Goal: Book appointment/travel/reservation

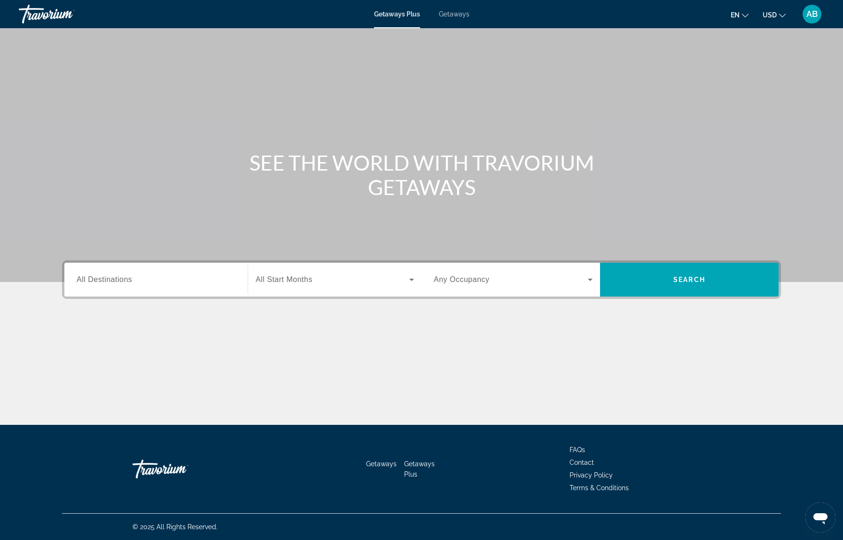
click at [109, 281] on span "All Destinations" at bounding box center [104, 279] width 55 height 8
click at [109, 281] on input "Destination All Destinations" at bounding box center [156, 279] width 159 height 11
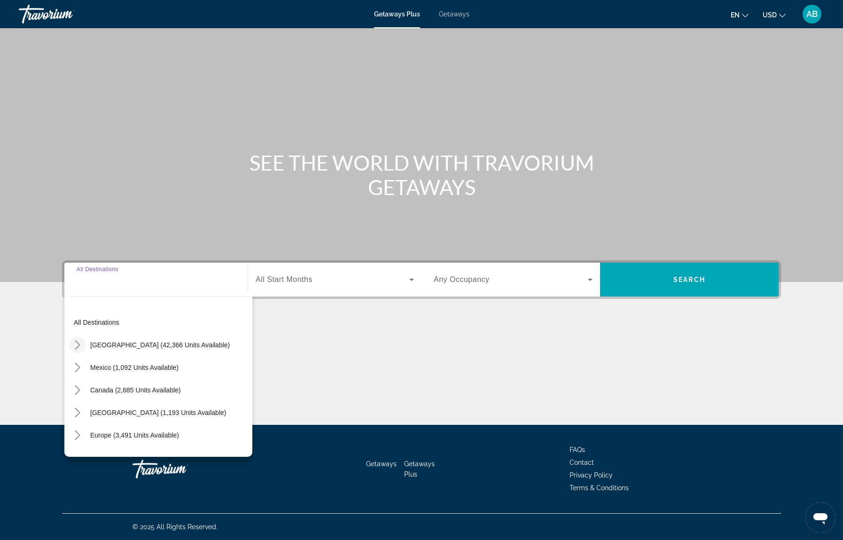
click at [77, 341] on icon "Toggle United States (42,366 units available) submenu" at bounding box center [77, 344] width 9 height 9
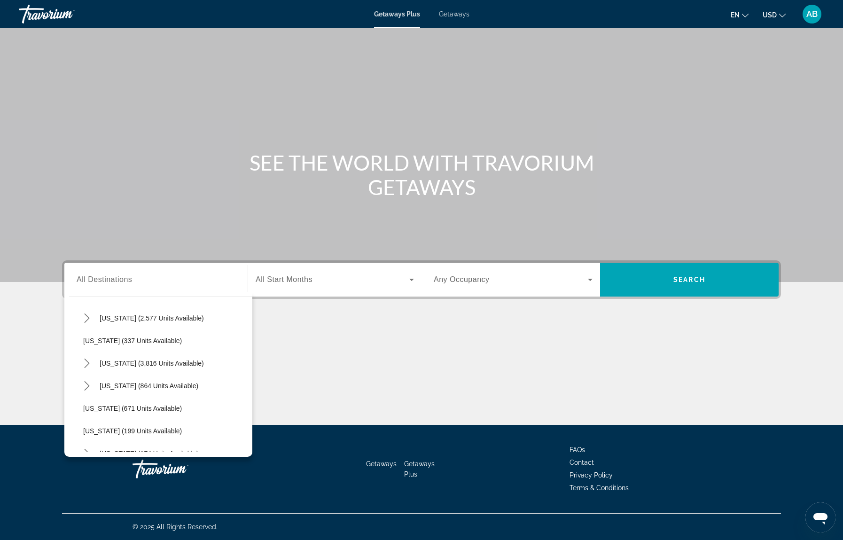
scroll to position [520, 0]
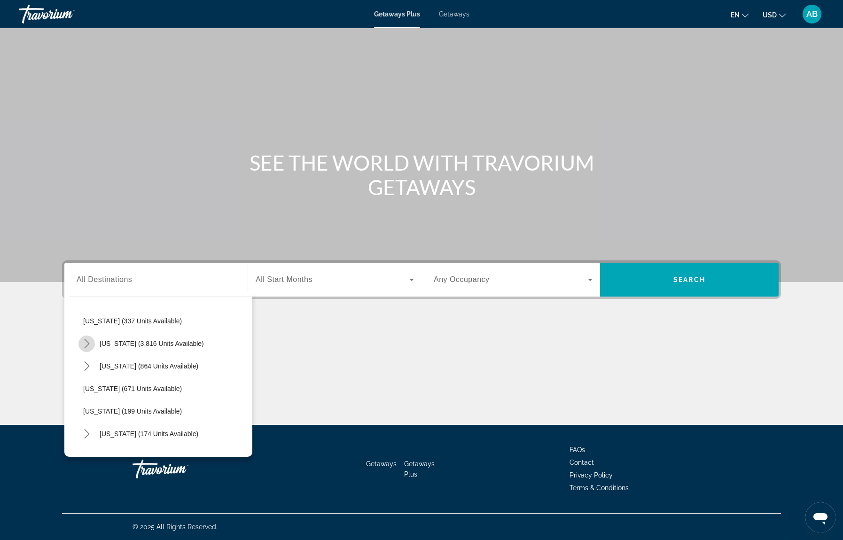
click at [85, 342] on icon "Toggle Nevada (3,816 units available) submenu" at bounding box center [86, 343] width 9 height 9
click at [109, 410] on span "Other (1,772 units available)" at bounding box center [135, 411] width 84 height 8
type input "**********"
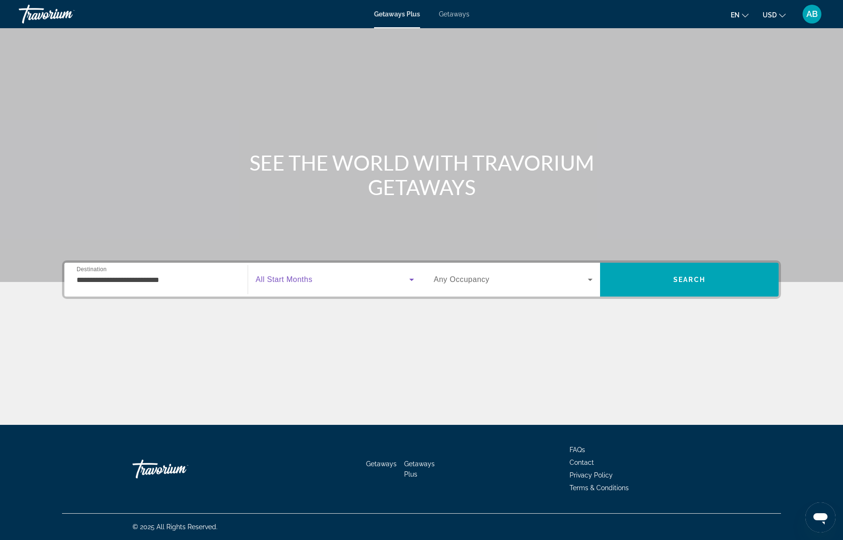
click at [326, 279] on span "Search widget" at bounding box center [333, 279] width 154 height 11
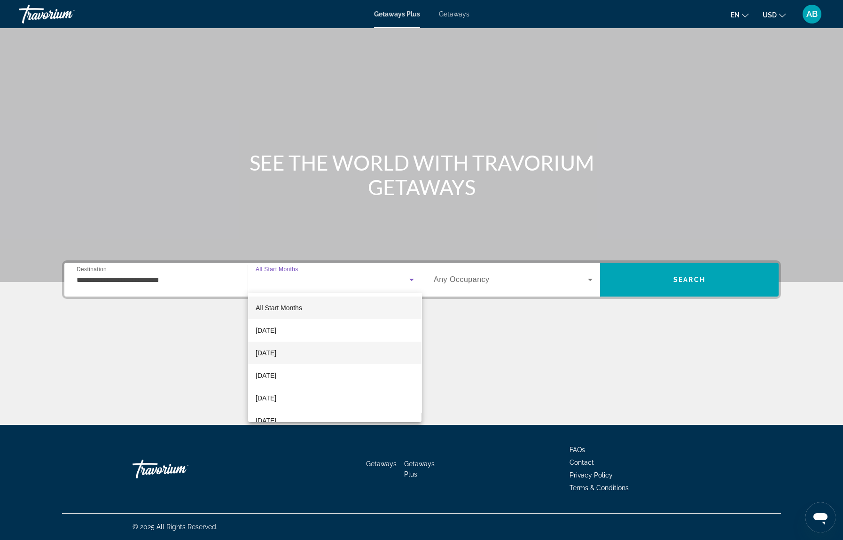
click at [276, 352] on span "[DATE]" at bounding box center [266, 352] width 21 height 11
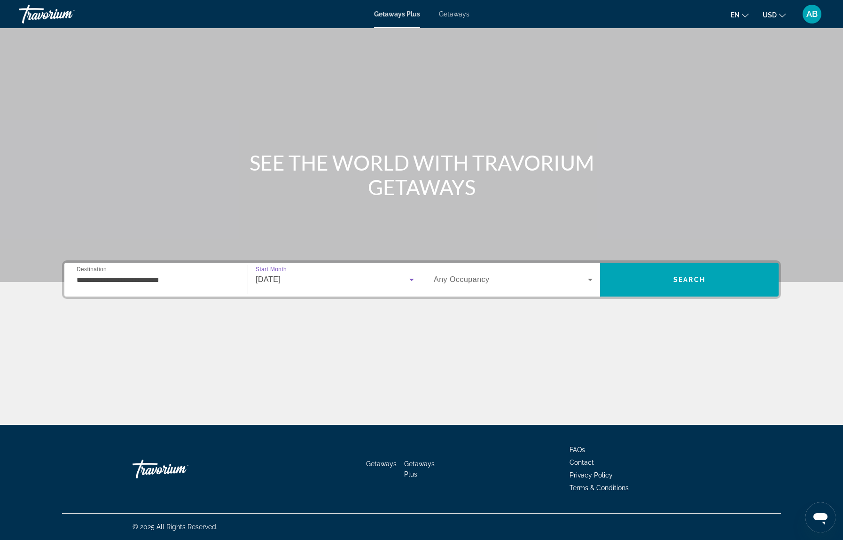
click at [524, 280] on span "Search widget" at bounding box center [511, 279] width 154 height 11
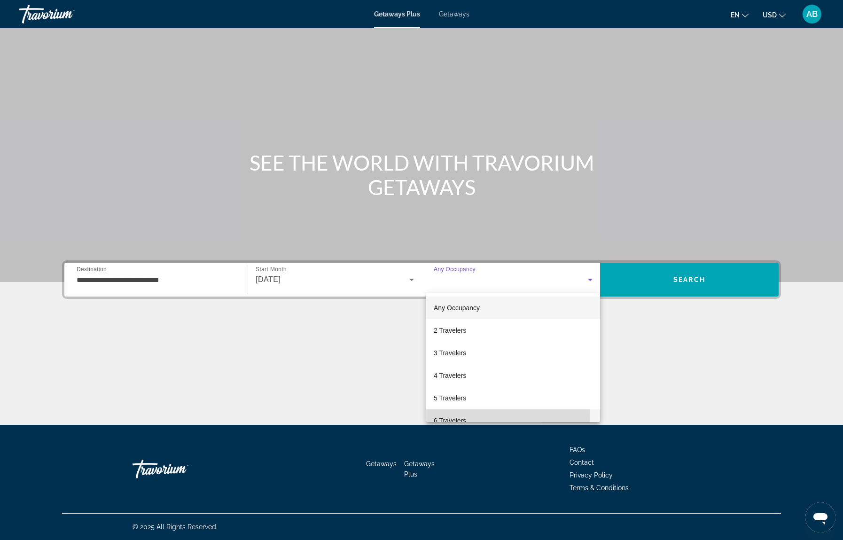
click at [446, 417] on span "6 Travelers" at bounding box center [450, 420] width 32 height 11
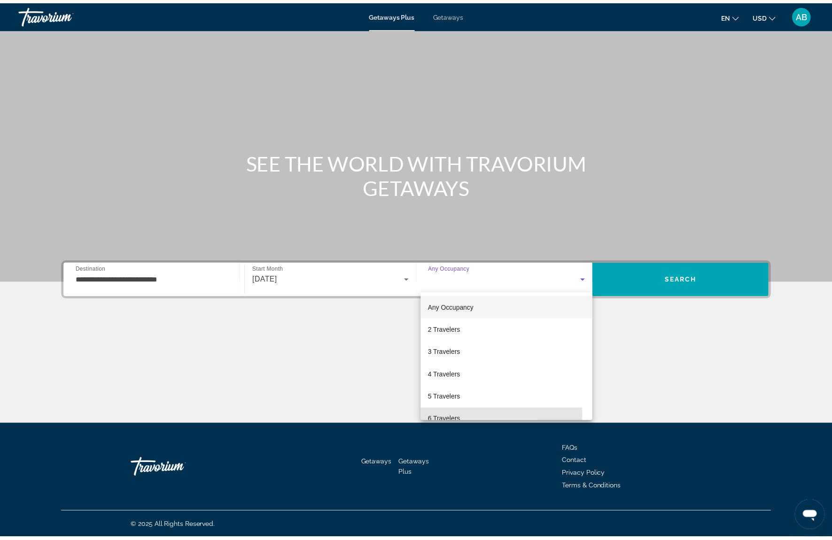
scroll to position [10, 0]
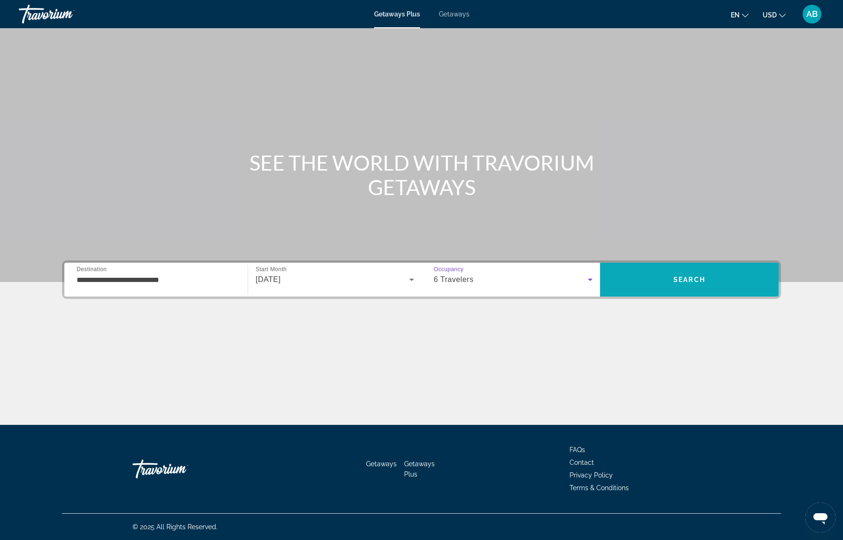
click at [678, 276] on span "Search" at bounding box center [689, 280] width 32 height 8
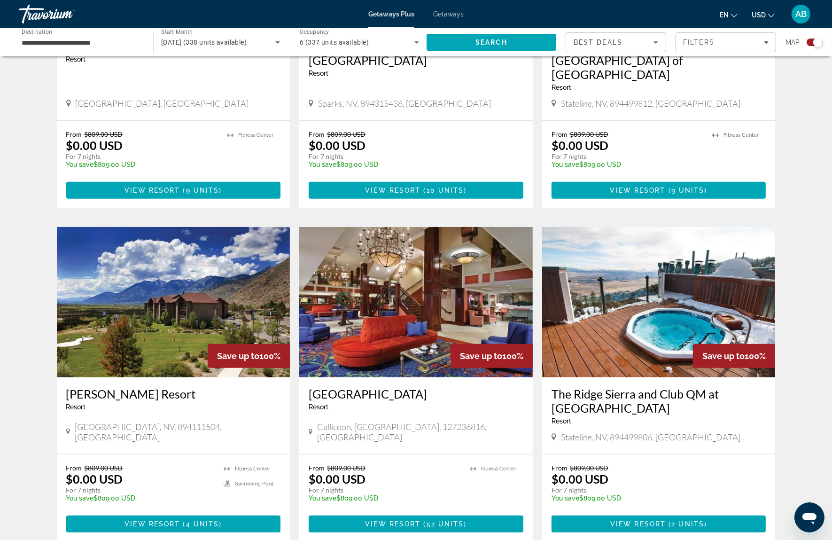
scroll to position [845, 0]
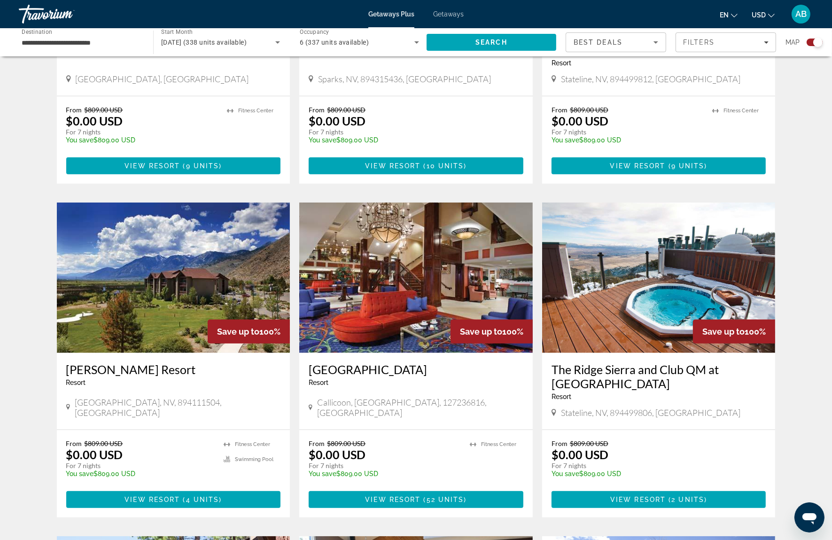
click at [199, 302] on img "Main content" at bounding box center [173, 277] width 233 height 150
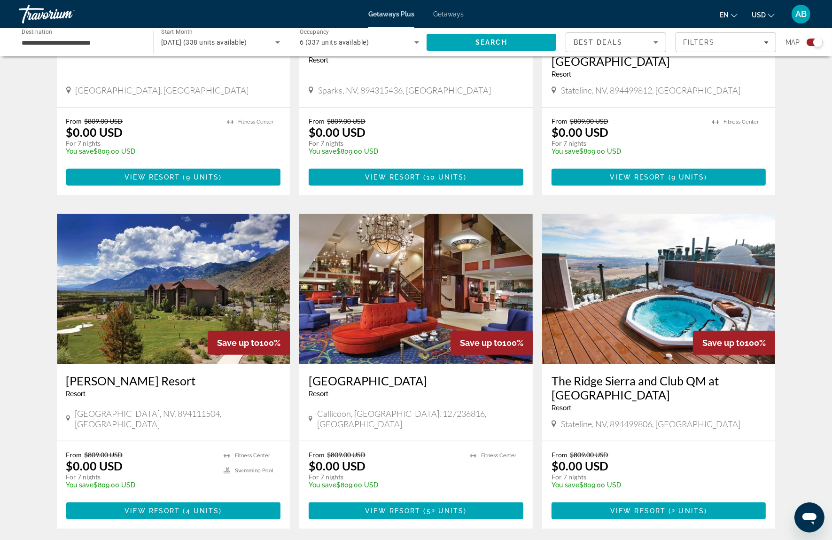
scroll to position [876, 0]
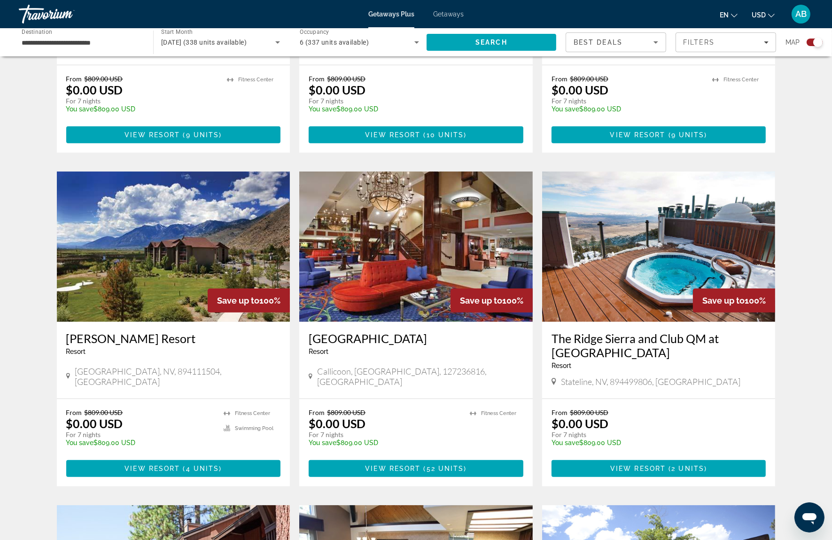
click at [370, 206] on img "Main content" at bounding box center [415, 246] width 233 height 150
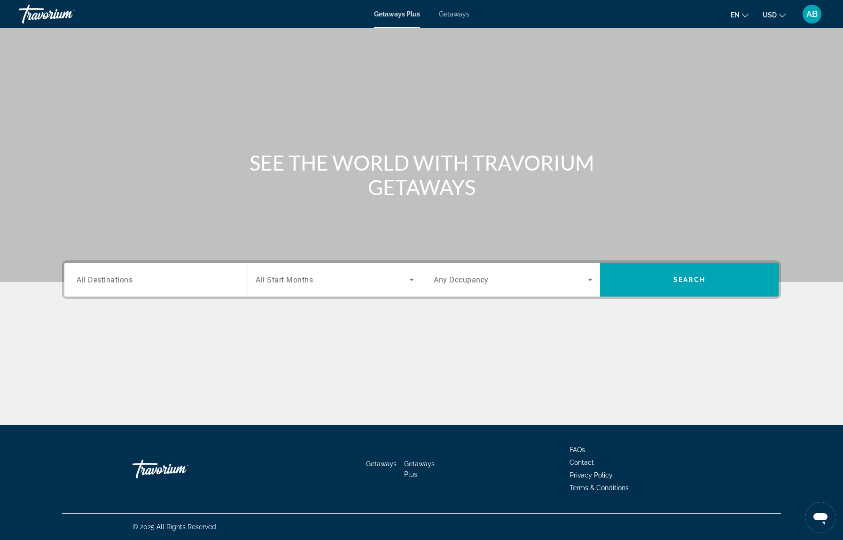
click at [100, 283] on span "All Destinations" at bounding box center [105, 279] width 56 height 9
click at [100, 283] on input "Destination All Destinations" at bounding box center [156, 279] width 159 height 11
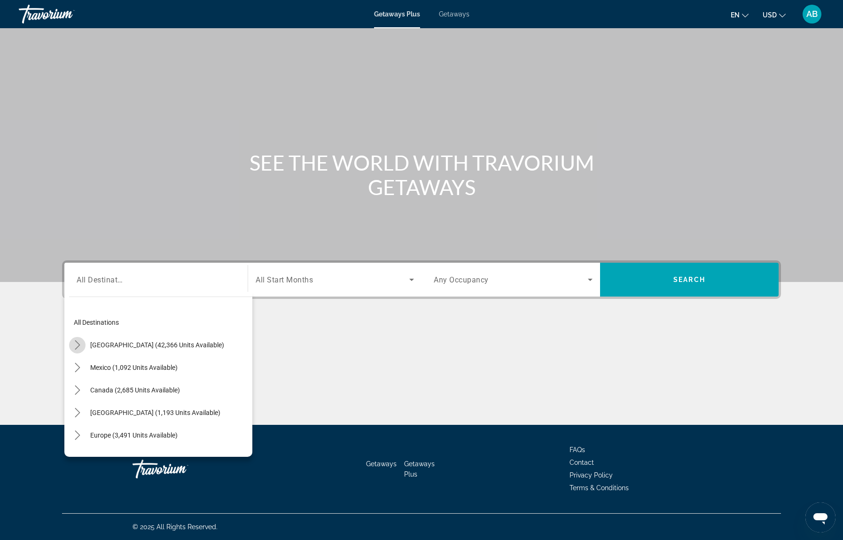
click at [74, 342] on icon "Toggle United States (42,366 units available) submenu" at bounding box center [77, 344] width 9 height 9
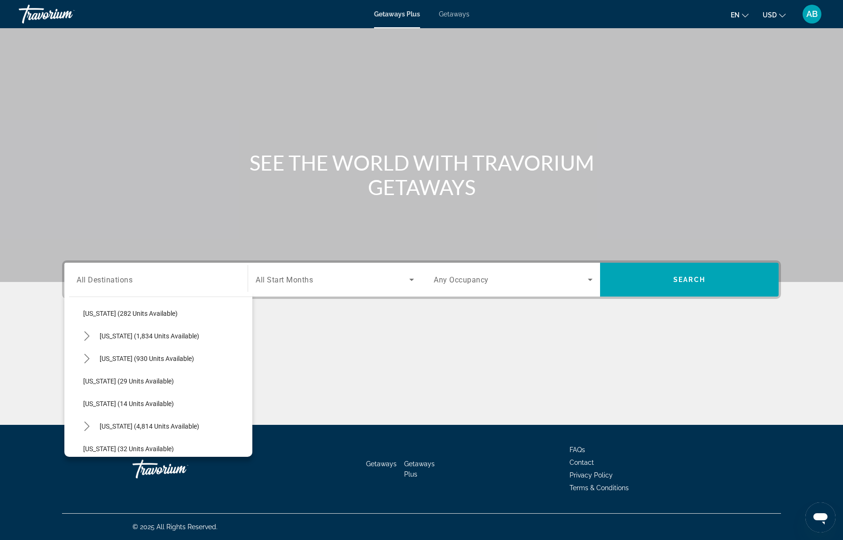
scroll to position [97, 0]
click at [84, 314] on icon "Toggle California (1,834 units available) submenu" at bounding box center [86, 315] width 9 height 9
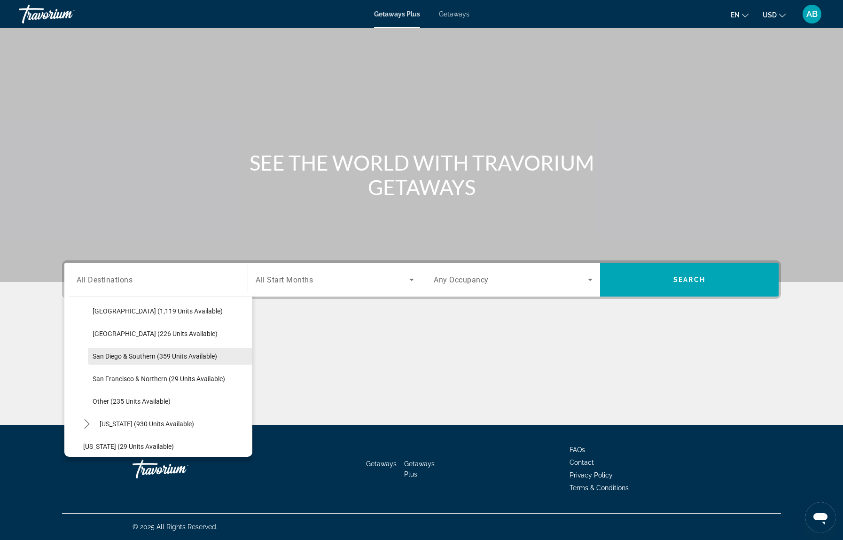
scroll to position [168, 0]
click at [188, 357] on span "San Francisco & Northern (29 units available)" at bounding box center [159, 358] width 132 height 8
type input "**********"
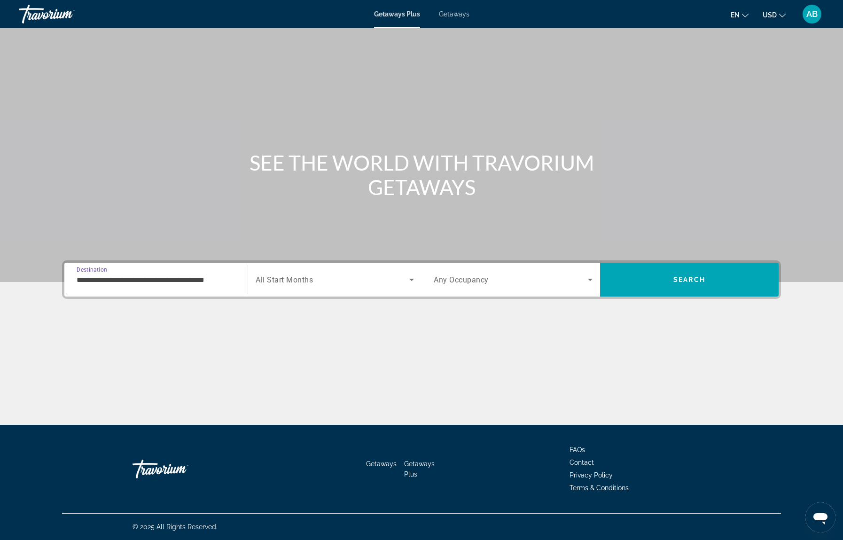
click at [328, 280] on span "Search widget" at bounding box center [333, 279] width 154 height 11
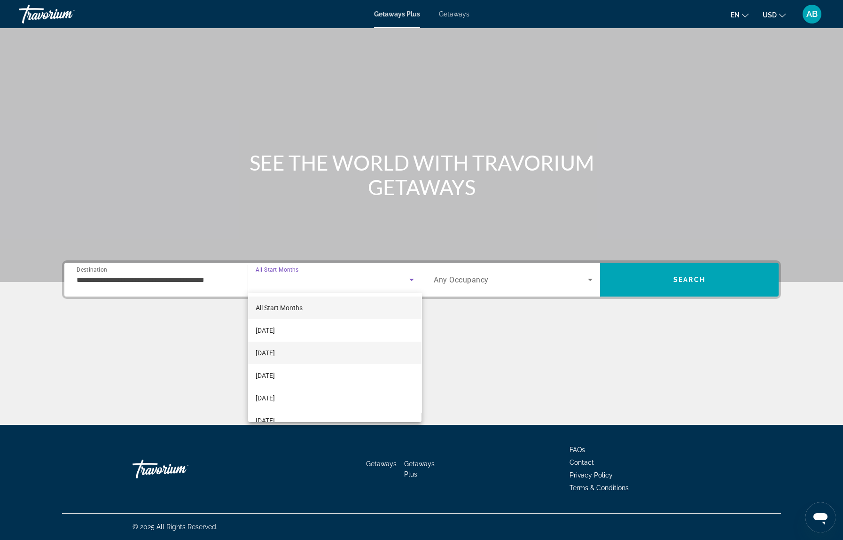
click at [275, 349] on span "[DATE]" at bounding box center [265, 352] width 19 height 11
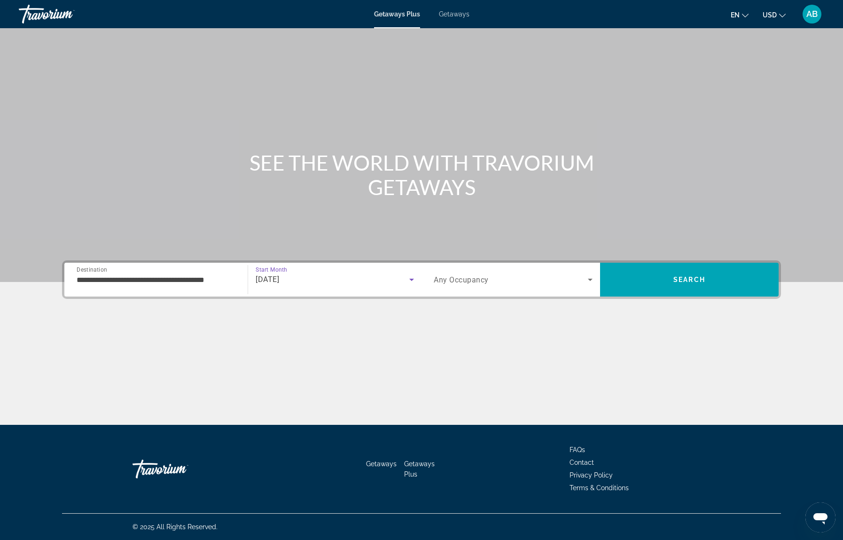
click at [478, 283] on span "Any Occupancy" at bounding box center [461, 279] width 55 height 9
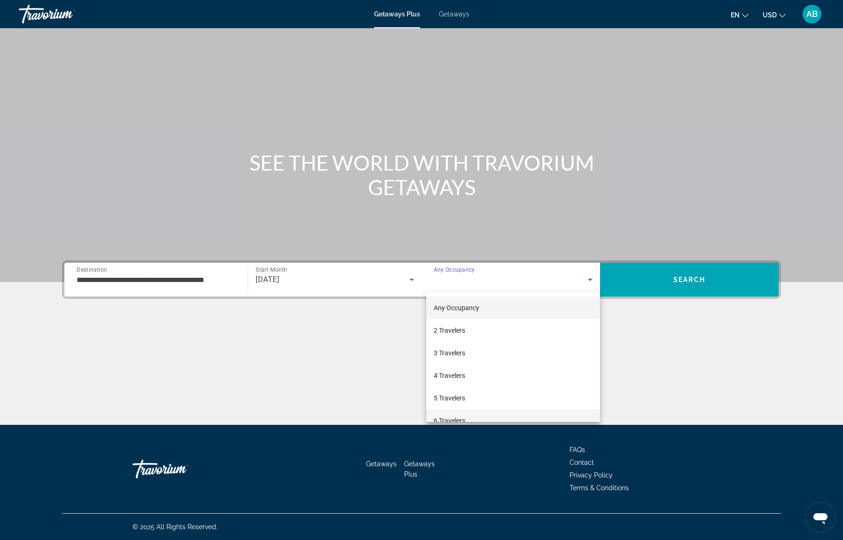
click at [459, 415] on span "6 Travelers" at bounding box center [449, 420] width 31 height 11
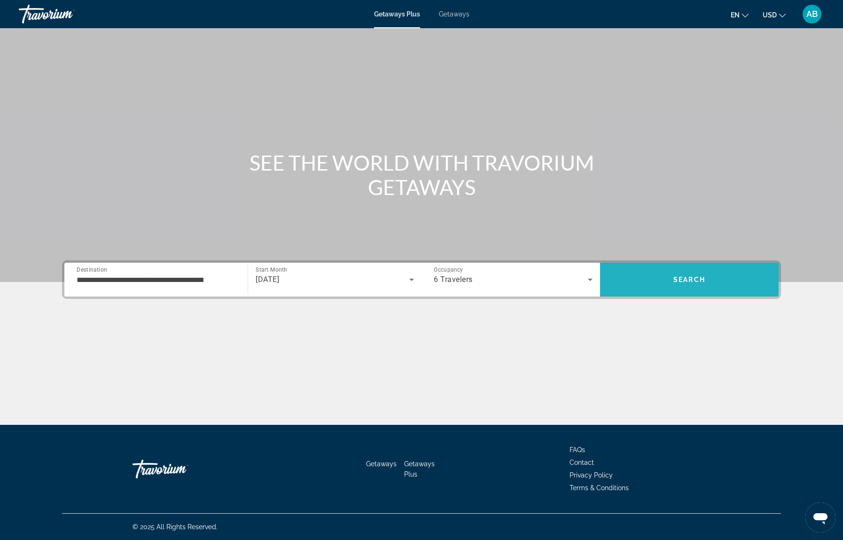
click at [686, 278] on span "Search" at bounding box center [689, 280] width 32 height 8
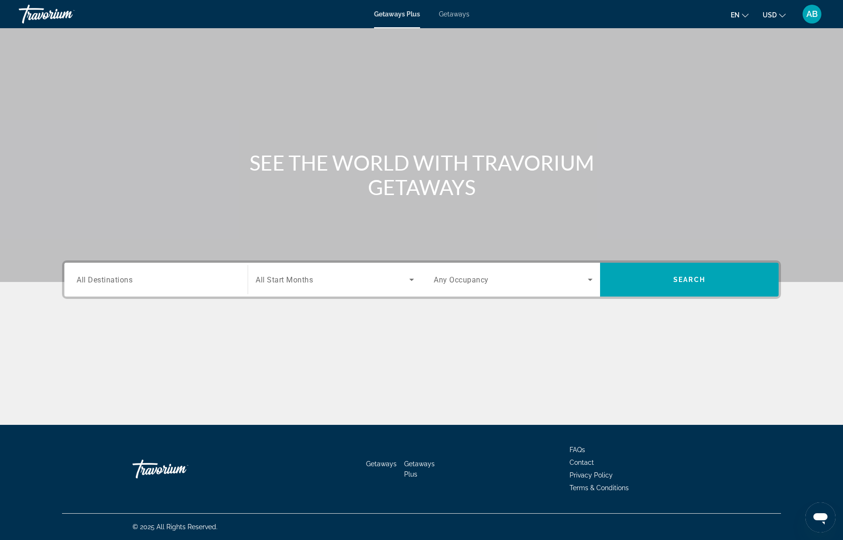
click at [112, 281] on span "All Destinations" at bounding box center [105, 279] width 56 height 9
click at [112, 281] on input "Destination All Destinations" at bounding box center [156, 279] width 159 height 11
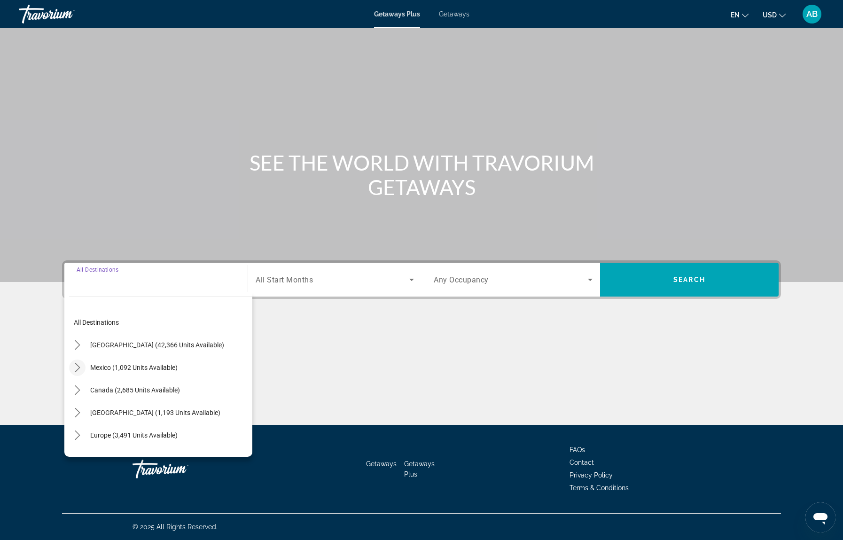
click at [78, 366] on icon "Toggle Mexico (1,092 units available) submenu" at bounding box center [77, 367] width 5 height 9
click at [78, 367] on icon "Toggle Mexico (1,092 units available) submenu" at bounding box center [77, 367] width 9 height 9
click at [74, 344] on icon "Toggle United States (42,366 units available) submenu" at bounding box center [77, 344] width 9 height 9
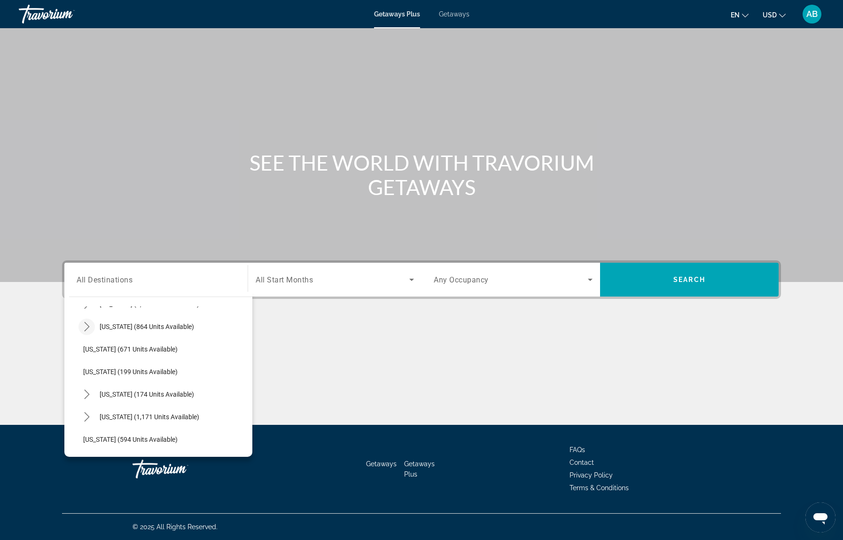
scroll to position [590, 0]
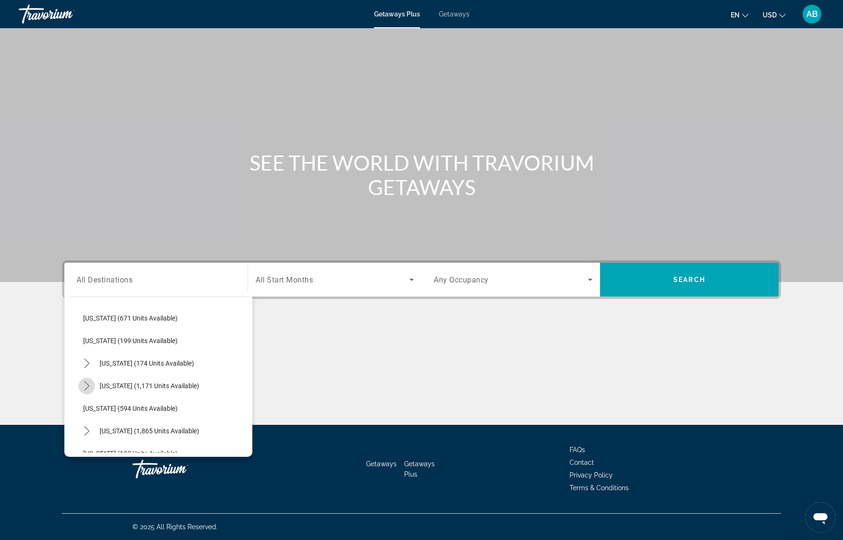
click at [87, 385] on icon "Toggle North Carolina (1,171 units available) submenu" at bounding box center [86, 385] width 9 height 9
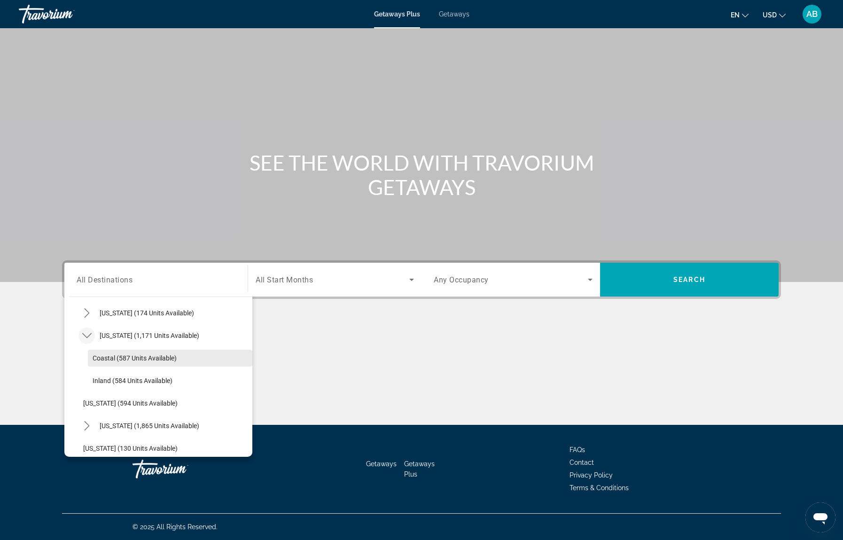
scroll to position [661, 0]
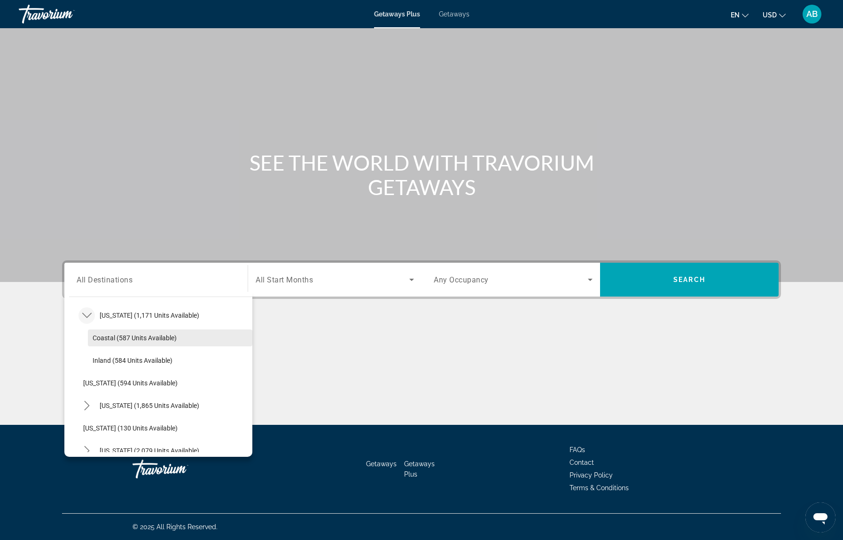
click at [142, 337] on span "Coastal (587 units available)" at bounding box center [135, 338] width 84 height 8
type input "**********"
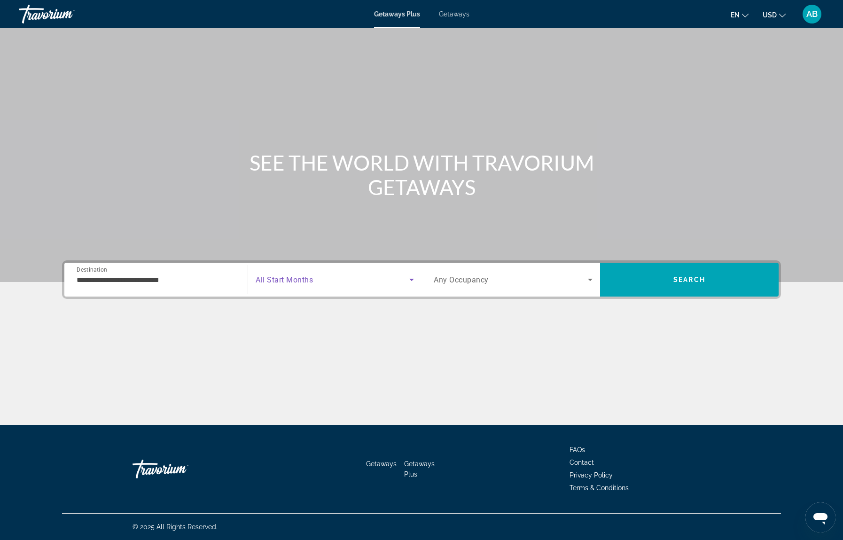
click at [325, 277] on span "Search widget" at bounding box center [333, 279] width 154 height 11
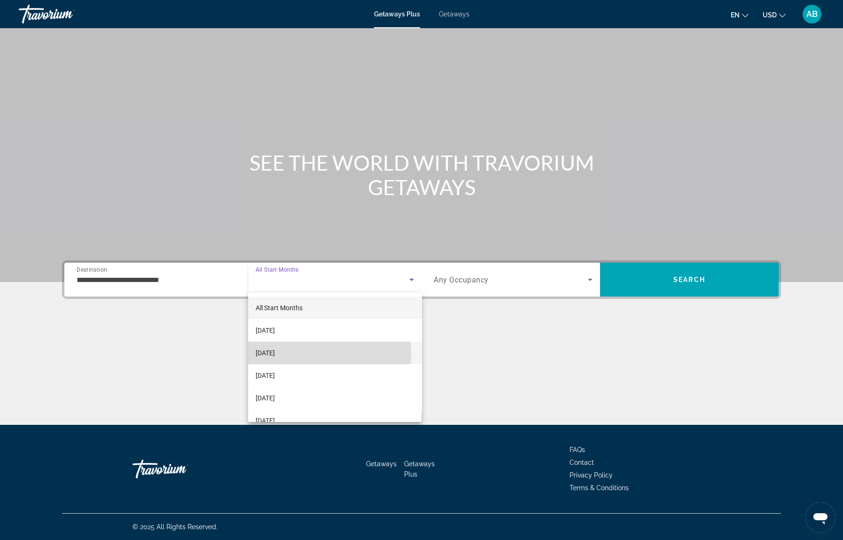
click at [275, 353] on span "[DATE]" at bounding box center [265, 352] width 19 height 11
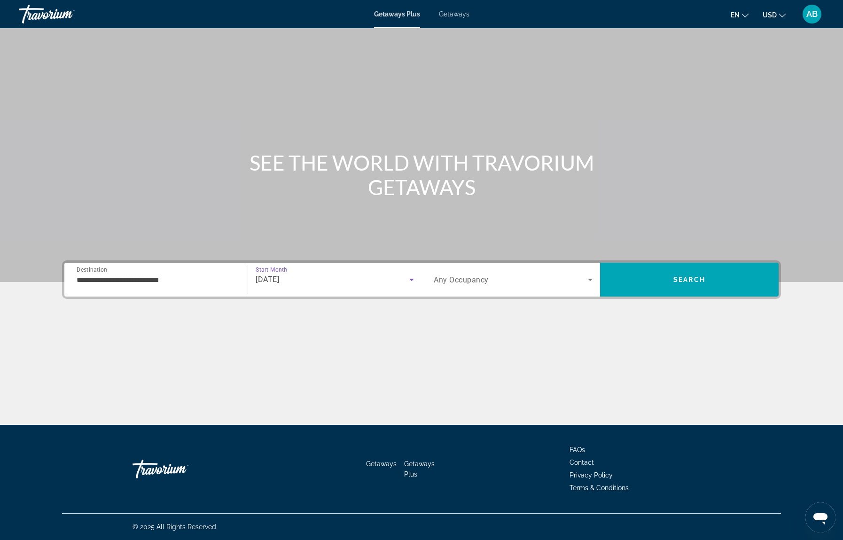
click at [515, 278] on span "Search widget" at bounding box center [511, 279] width 154 height 11
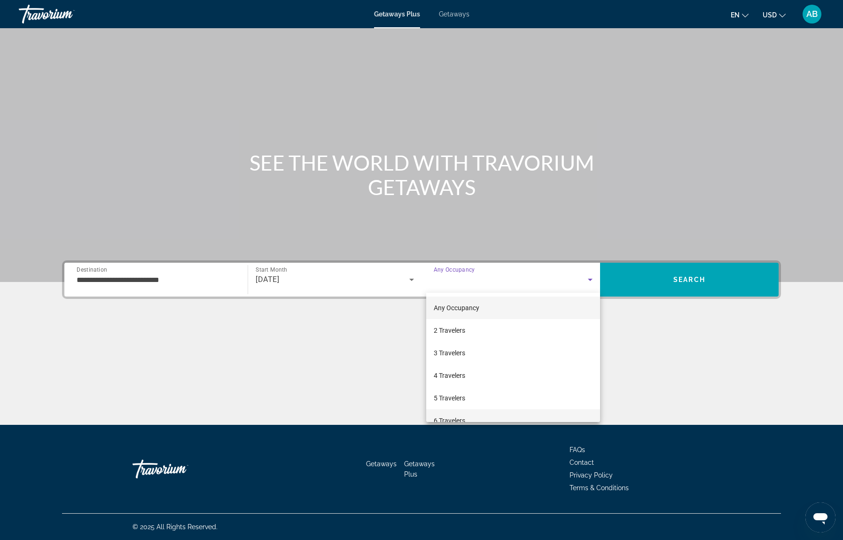
click at [458, 418] on span "6 Travelers" at bounding box center [449, 420] width 31 height 11
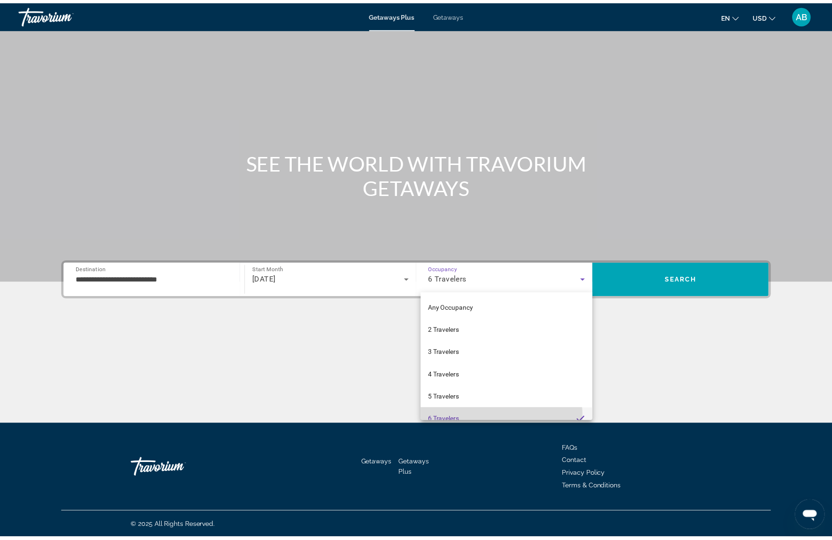
scroll to position [10, 0]
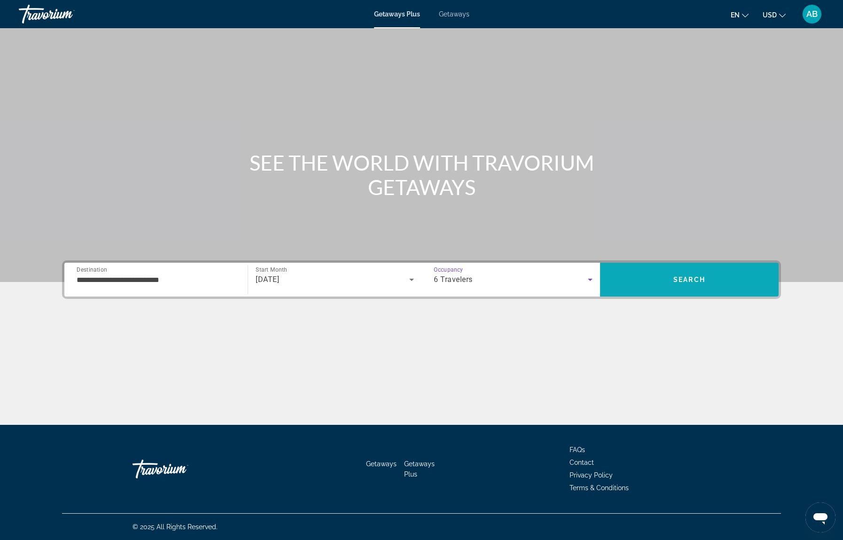
click at [692, 280] on span "Search" at bounding box center [689, 280] width 32 height 8
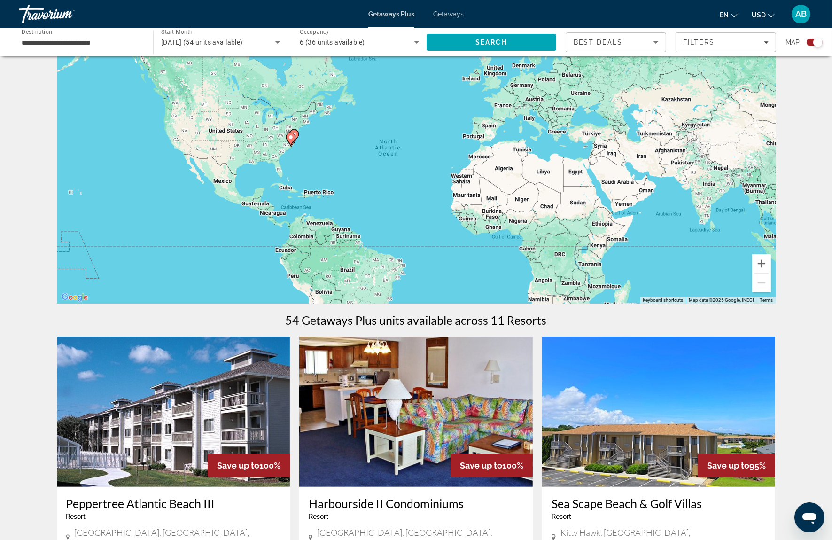
scroll to position [70, 0]
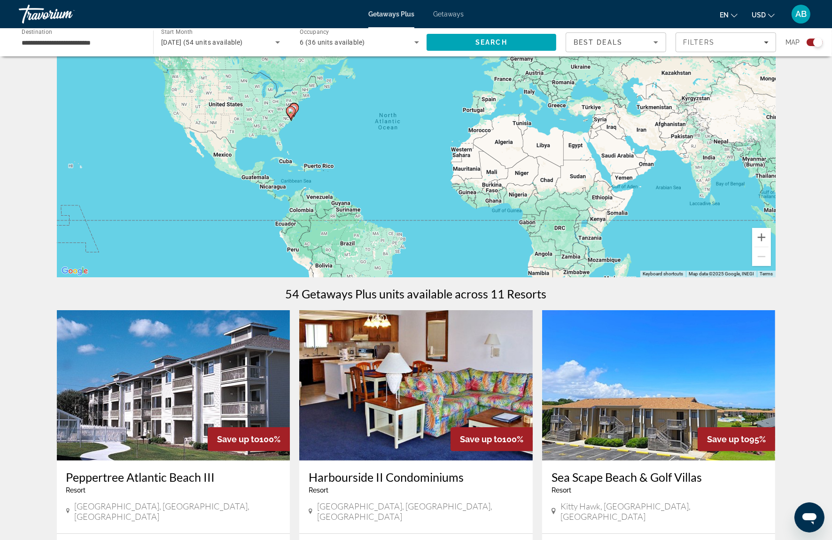
click at [289, 111] on image "Main content" at bounding box center [291, 111] width 6 height 6
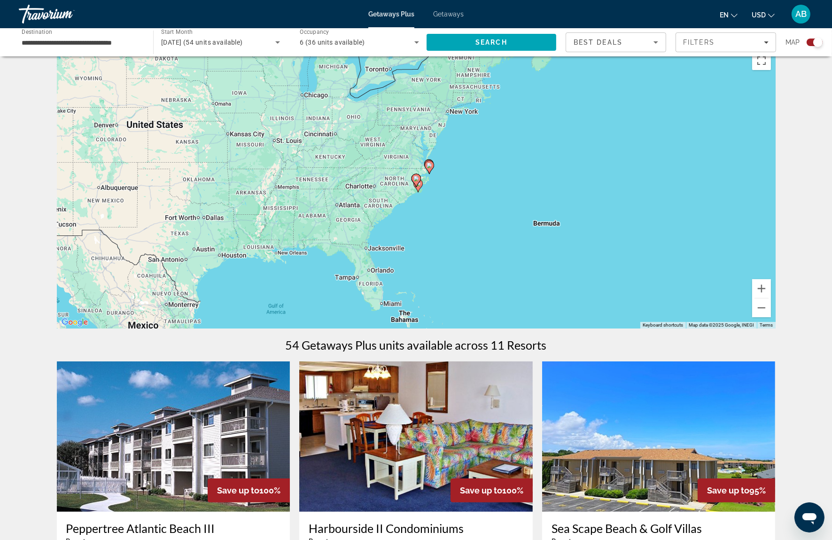
scroll to position [0, 0]
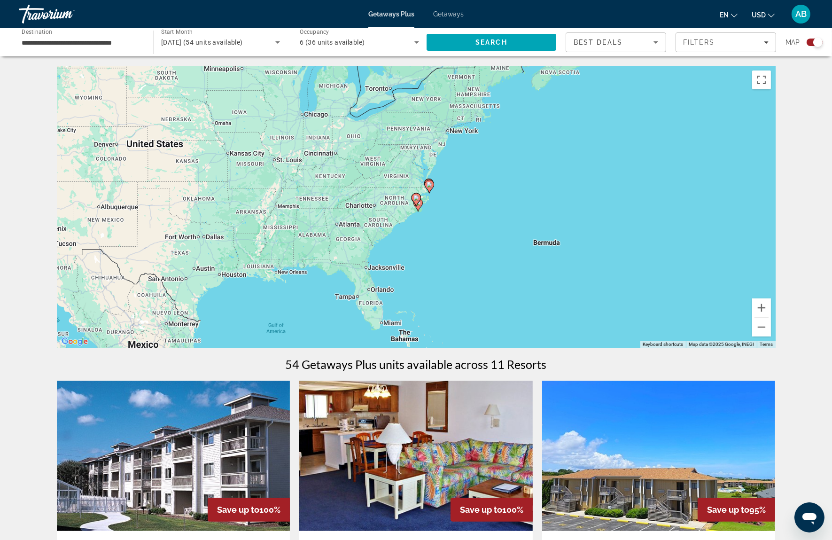
click at [413, 200] on icon "Main content" at bounding box center [416, 200] width 8 height 12
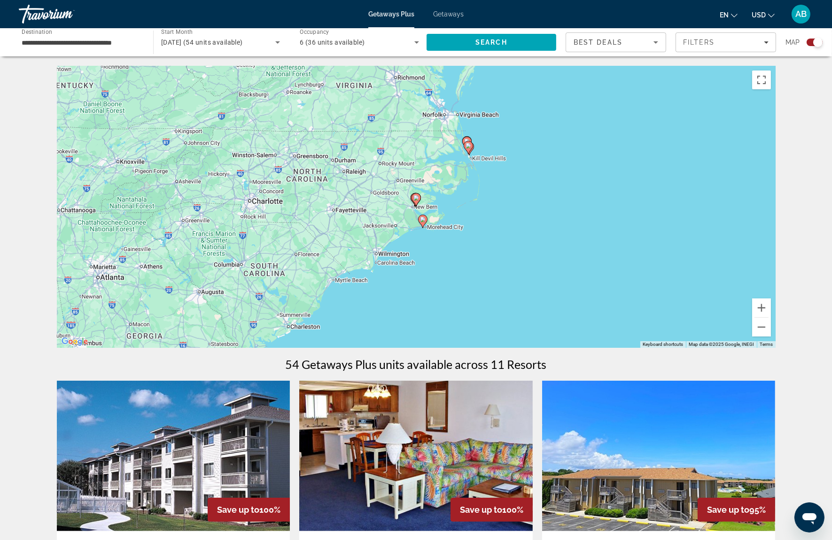
click at [422, 223] on icon "Main content" at bounding box center [422, 221] width 8 height 12
type input "**********"
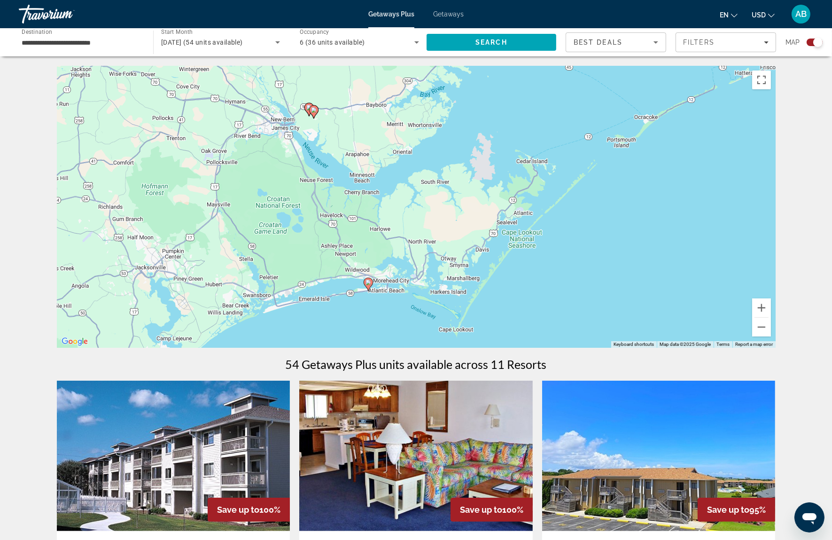
drag, startPoint x: 622, startPoint y: 127, endPoint x: 574, endPoint y: 212, distance: 98.0
click at [574, 212] on div "To activate drag with keyboard, press Alt + Enter. Once in keyboard drag state,…" at bounding box center [416, 207] width 719 height 282
click at [367, 282] on image "Main content" at bounding box center [368, 283] width 6 height 6
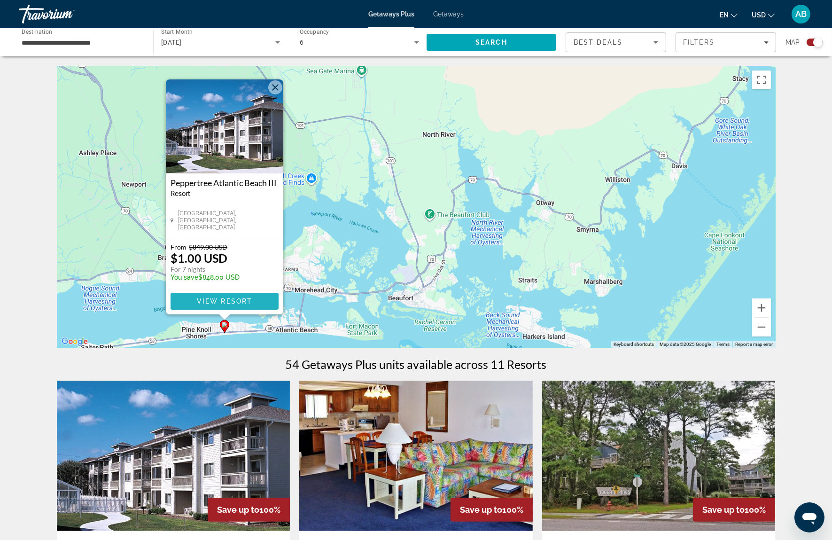
click at [233, 298] on span "View Resort" at bounding box center [223, 301] width 55 height 8
